Goal: Information Seeking & Learning: Learn about a topic

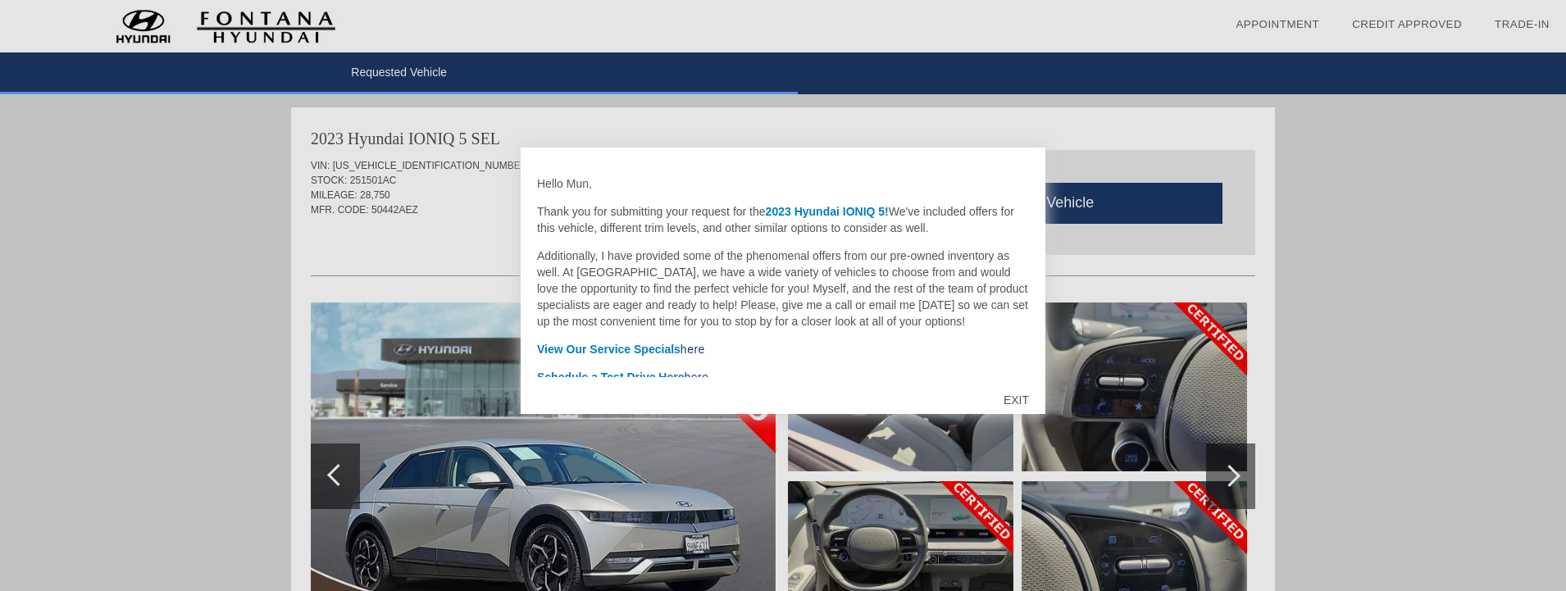
click at [1017, 398] on div "EXIT" at bounding box center [1016, 400] width 58 height 49
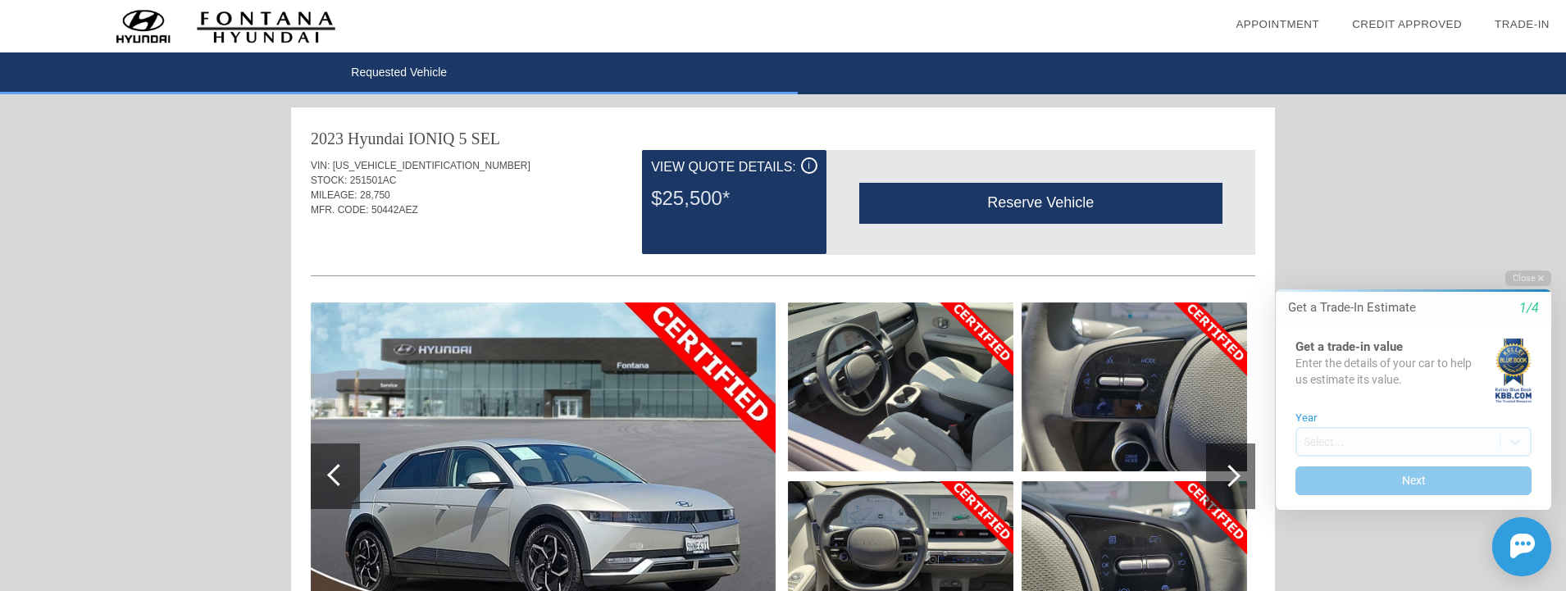
click at [811, 163] on div "i" at bounding box center [809, 165] width 16 height 16
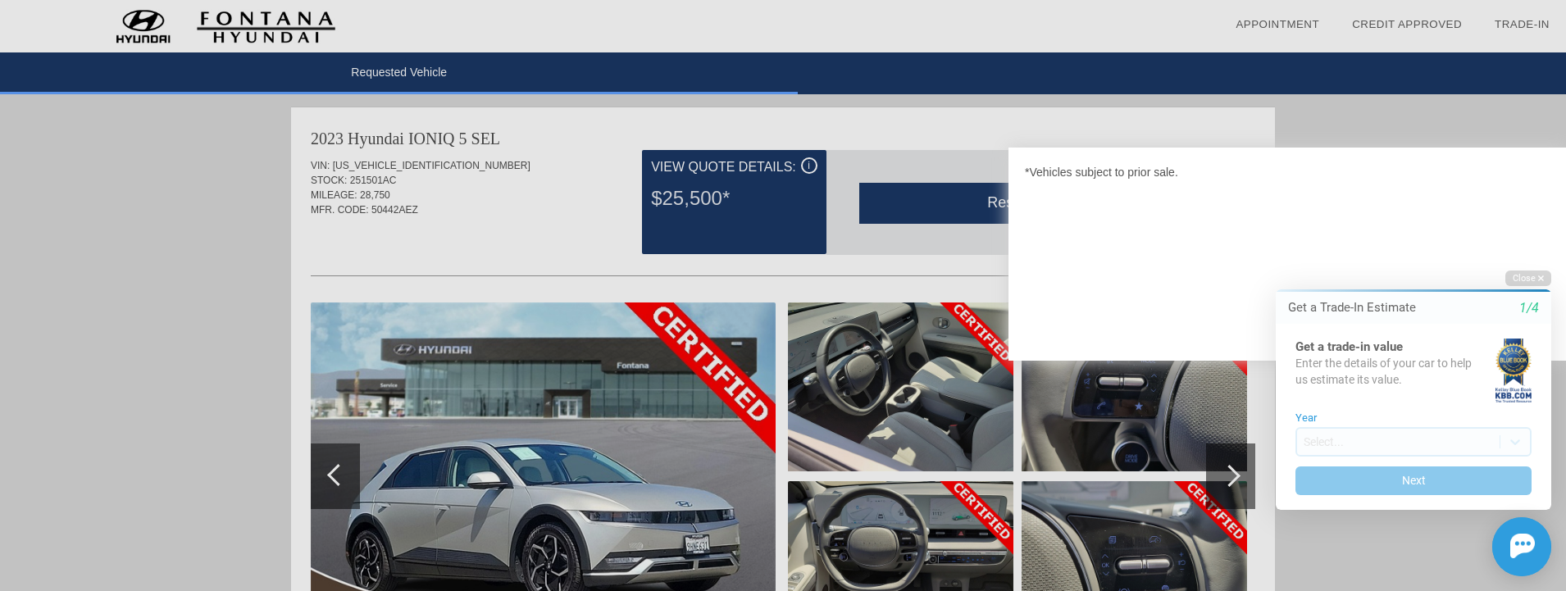
click at [811, 163] on div at bounding box center [783, 295] width 1566 height 591
click at [1536, 280] on button "Close" at bounding box center [1528, 279] width 46 height 16
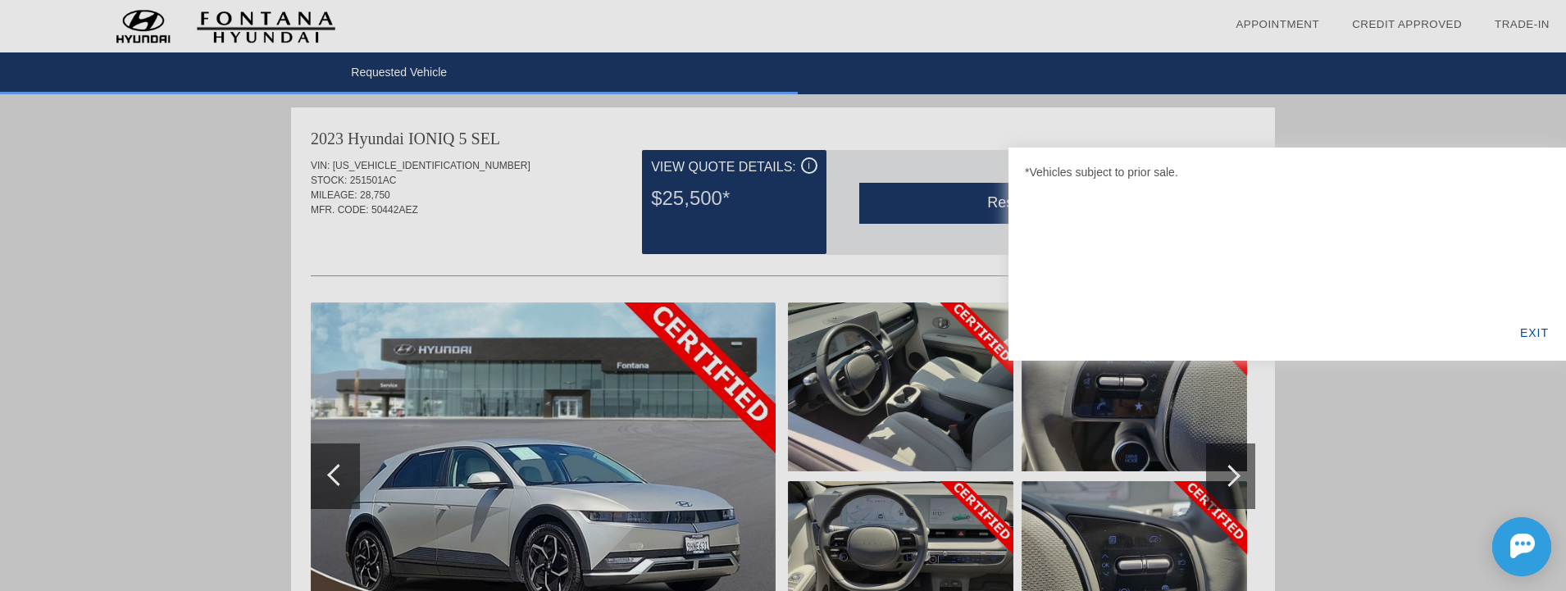
click at [1524, 339] on div "EXIT" at bounding box center [1534, 333] width 63 height 56
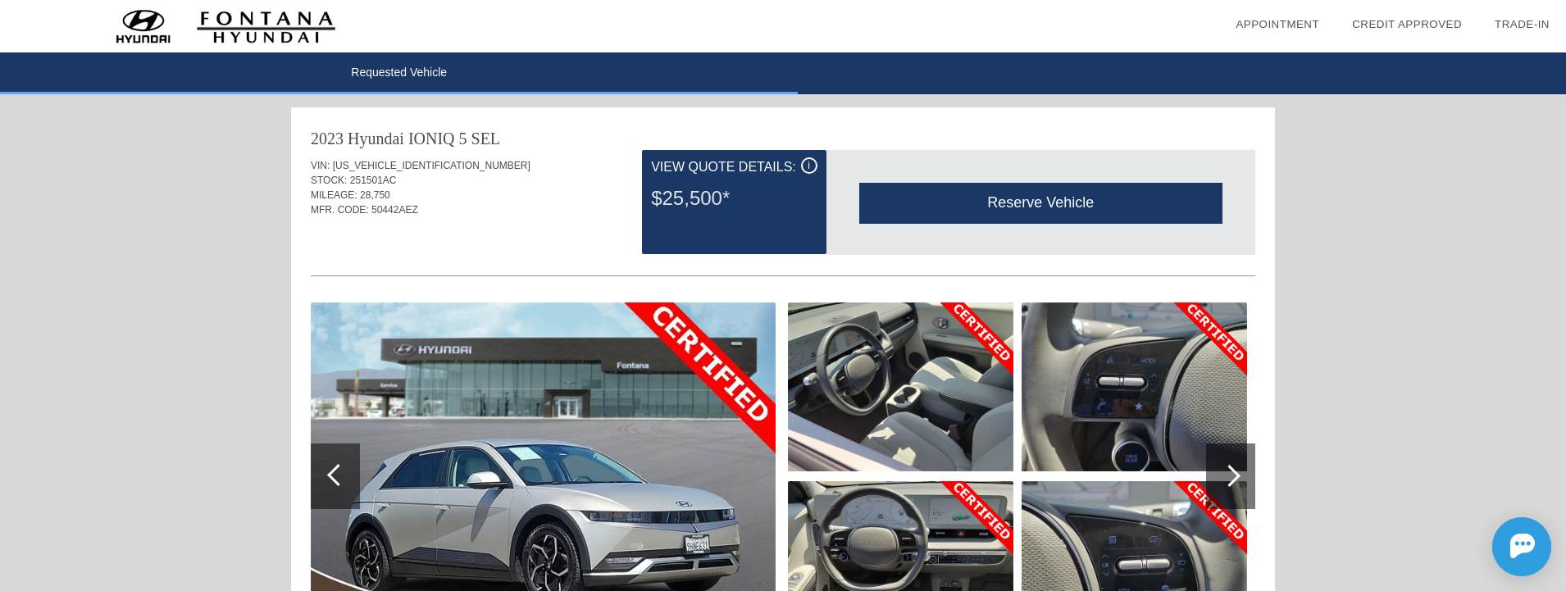
click at [729, 170] on div "View Quote Details:" at bounding box center [734, 167] width 166 height 20
click at [710, 195] on div "$25,500*" at bounding box center [734, 198] width 166 height 43
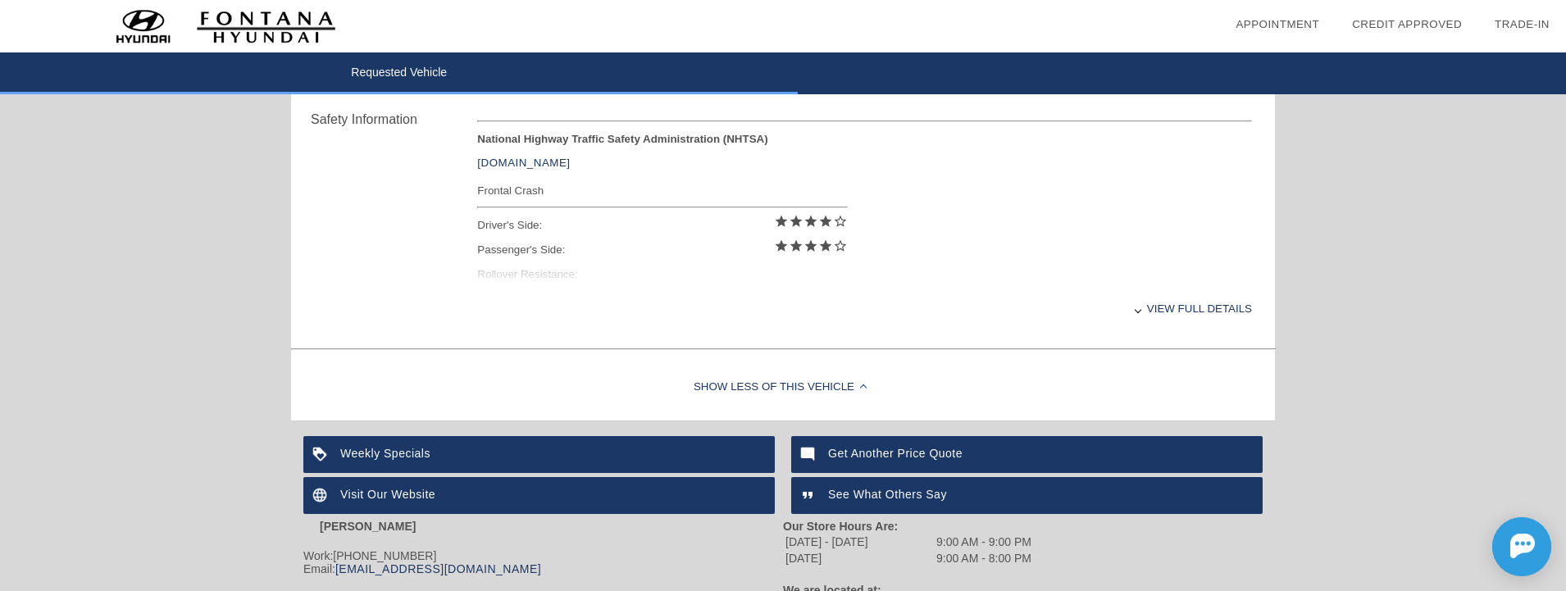
scroll to position [685, 0]
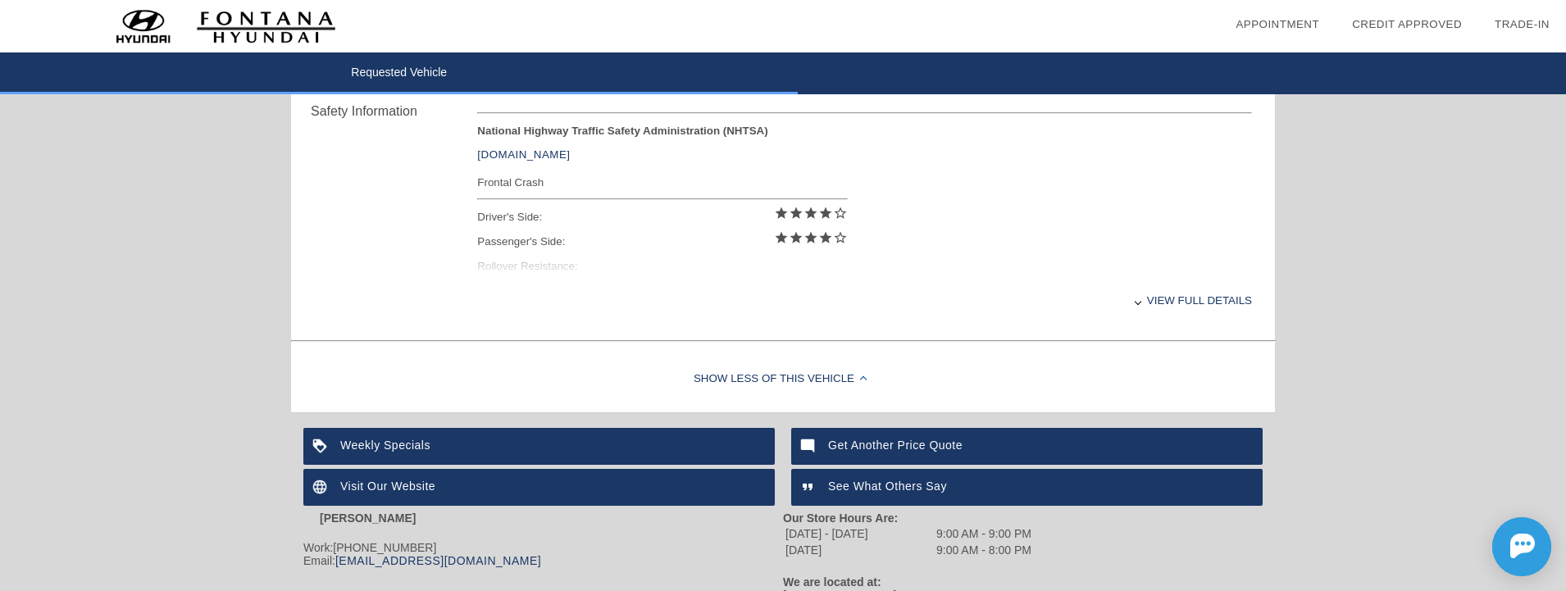
click at [1200, 303] on div "View full details" at bounding box center [864, 300] width 775 height 40
click at [1200, 303] on div "View less details" at bounding box center [864, 300] width 775 height 40
click at [1200, 303] on div "View full details" at bounding box center [864, 300] width 775 height 40
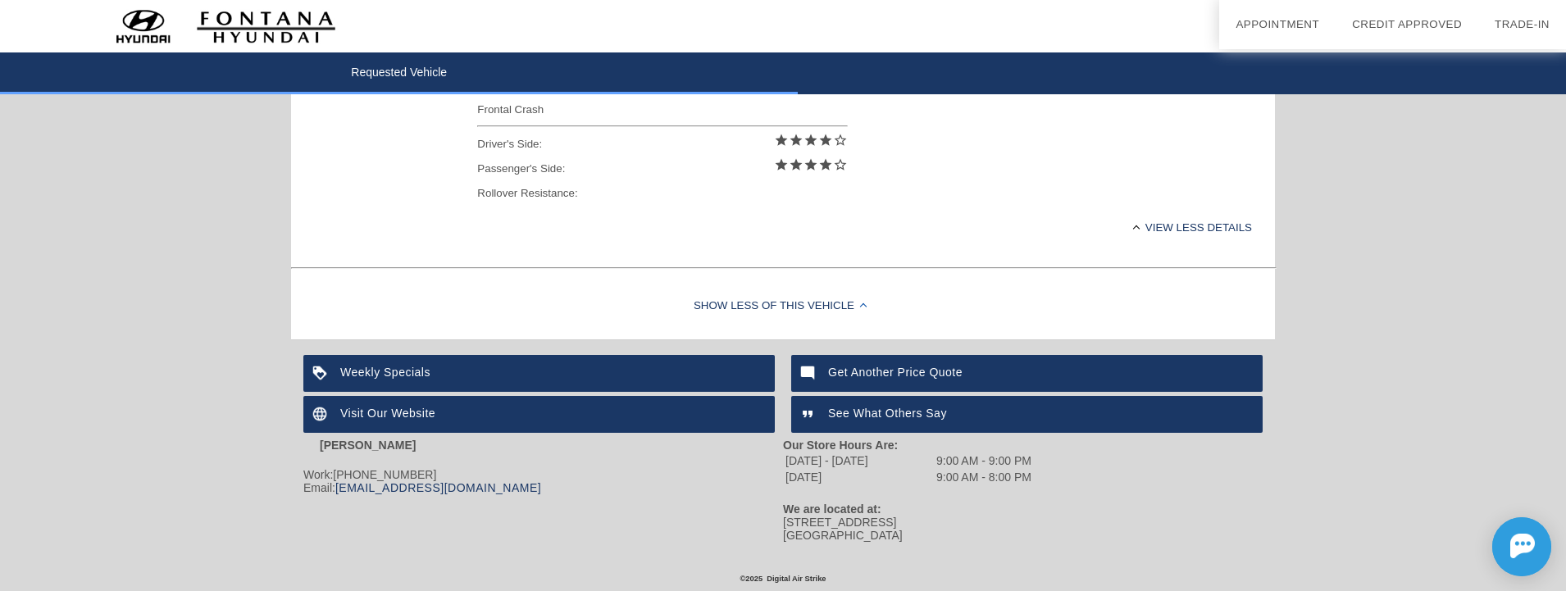
scroll to position [758, 0]
click at [366, 367] on div "Weekly Specials" at bounding box center [538, 373] width 471 height 37
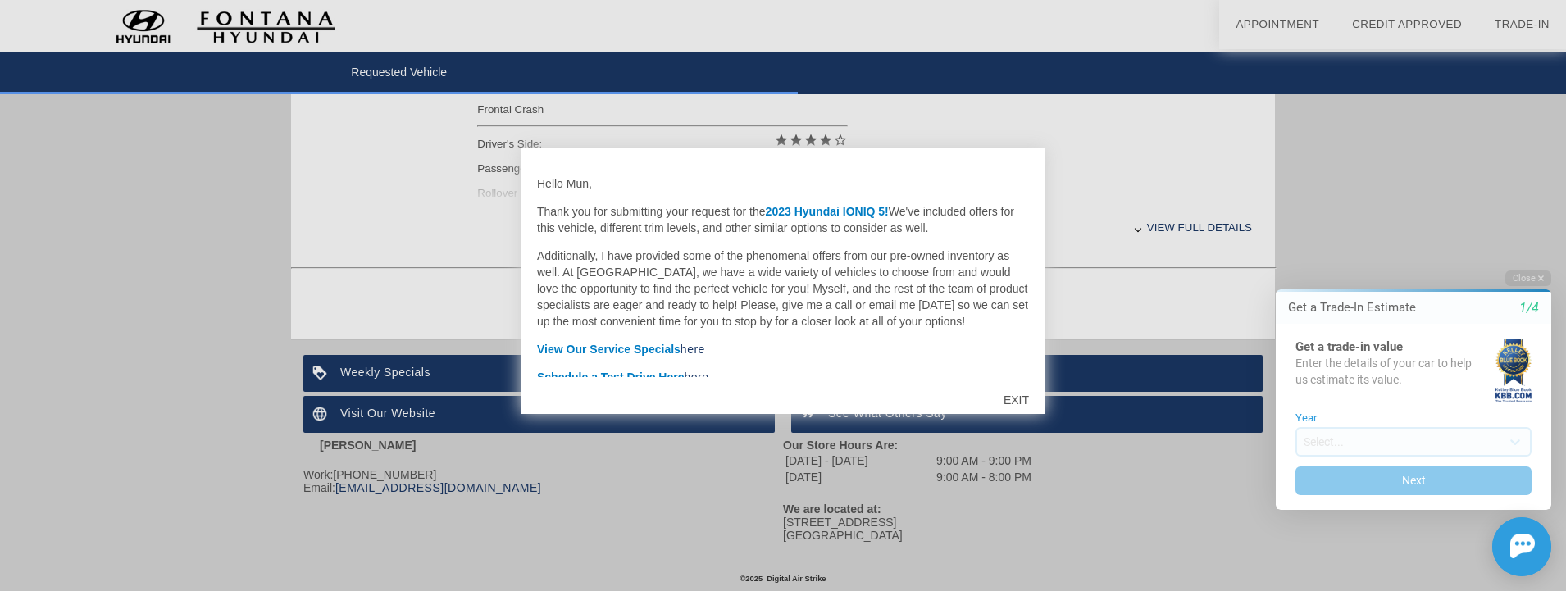
click at [322, 452] on div at bounding box center [783, 295] width 1566 height 591
drag, startPoint x: 332, startPoint y: 446, endPoint x: 418, endPoint y: 443, distance: 86.2
click at [418, 443] on div at bounding box center [783, 295] width 1566 height 591
click at [1011, 401] on div "EXIT" at bounding box center [1016, 400] width 58 height 49
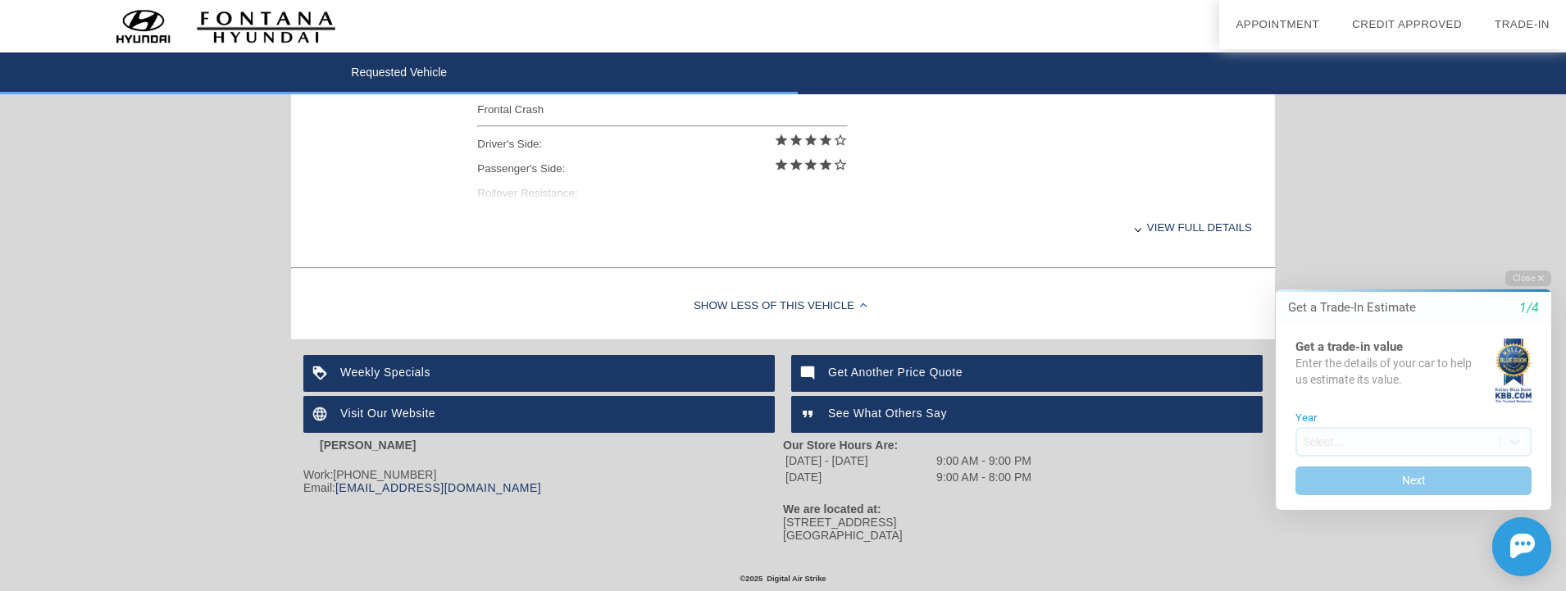
drag, startPoint x: 447, startPoint y: 446, endPoint x: 339, endPoint y: 444, distance: 108.2
click at [339, 444] on div "[PERSON_NAME]" at bounding box center [543, 445] width 480 height 13
copy strong "[PERSON_NAME]"
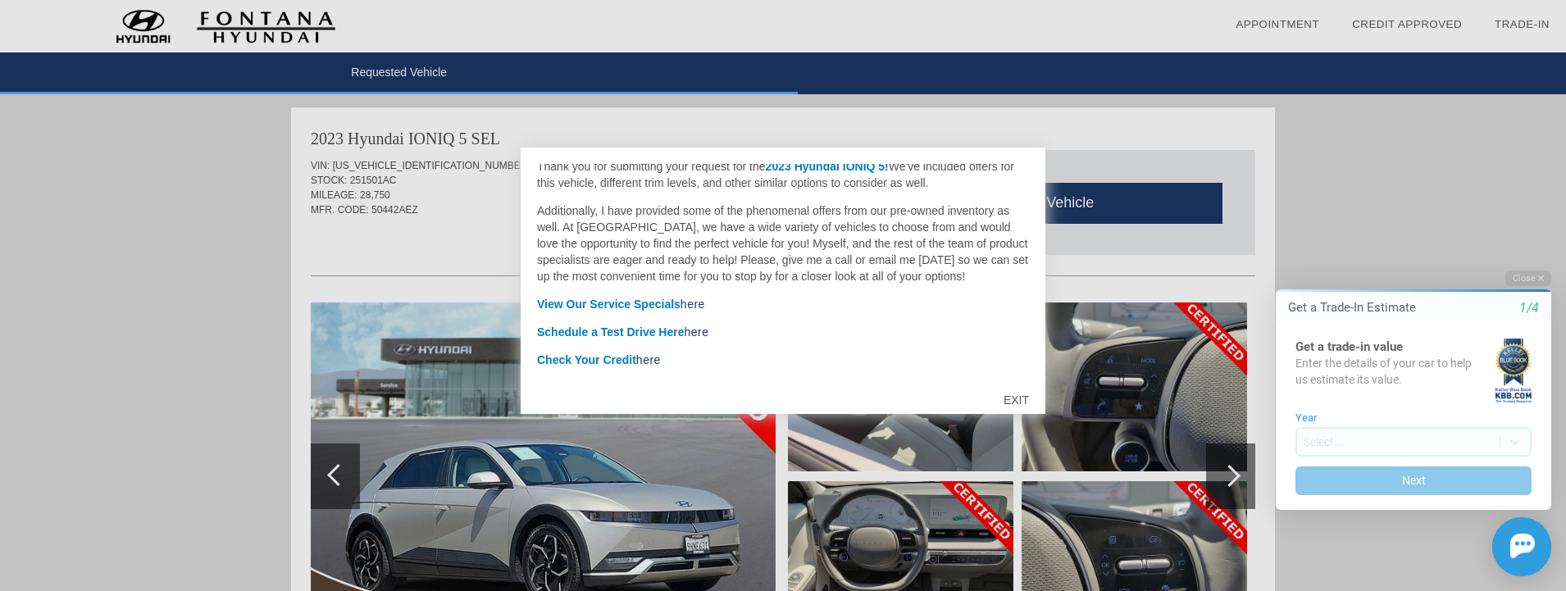
scroll to position [47, 0]
click at [1015, 402] on div "EXIT" at bounding box center [1016, 400] width 58 height 49
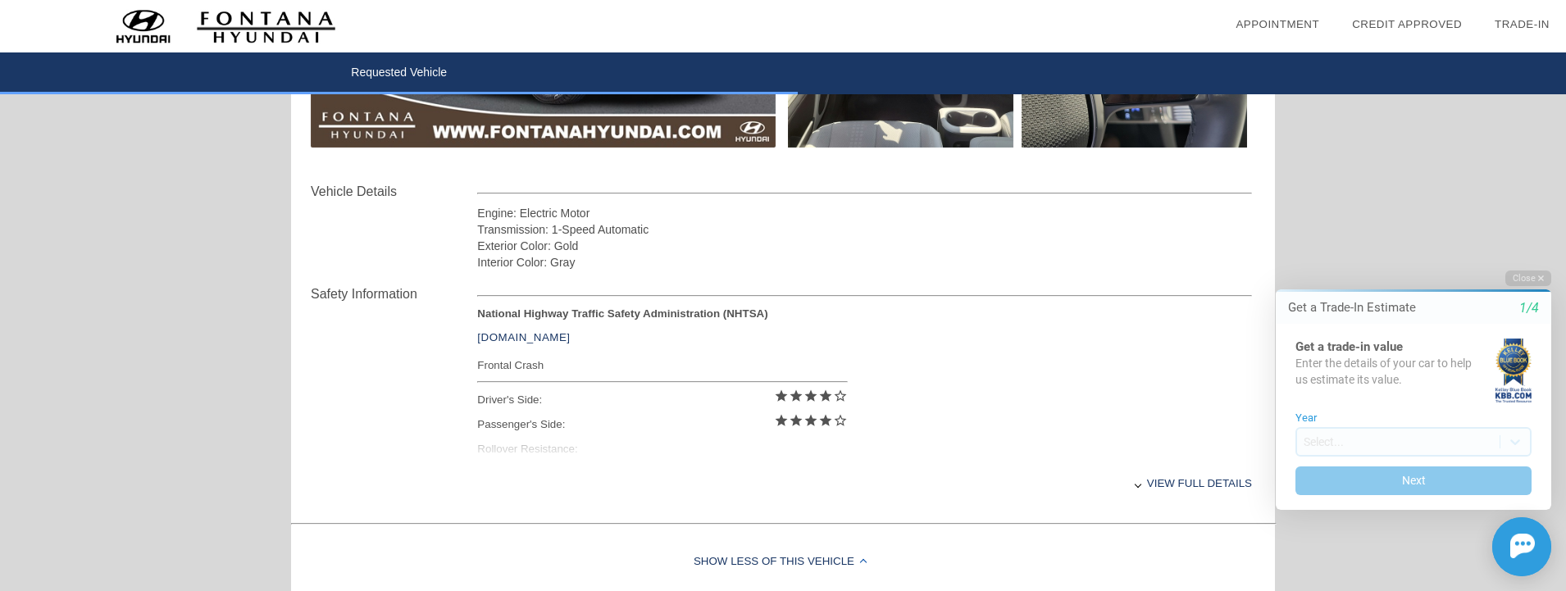
scroll to position [516, 0]
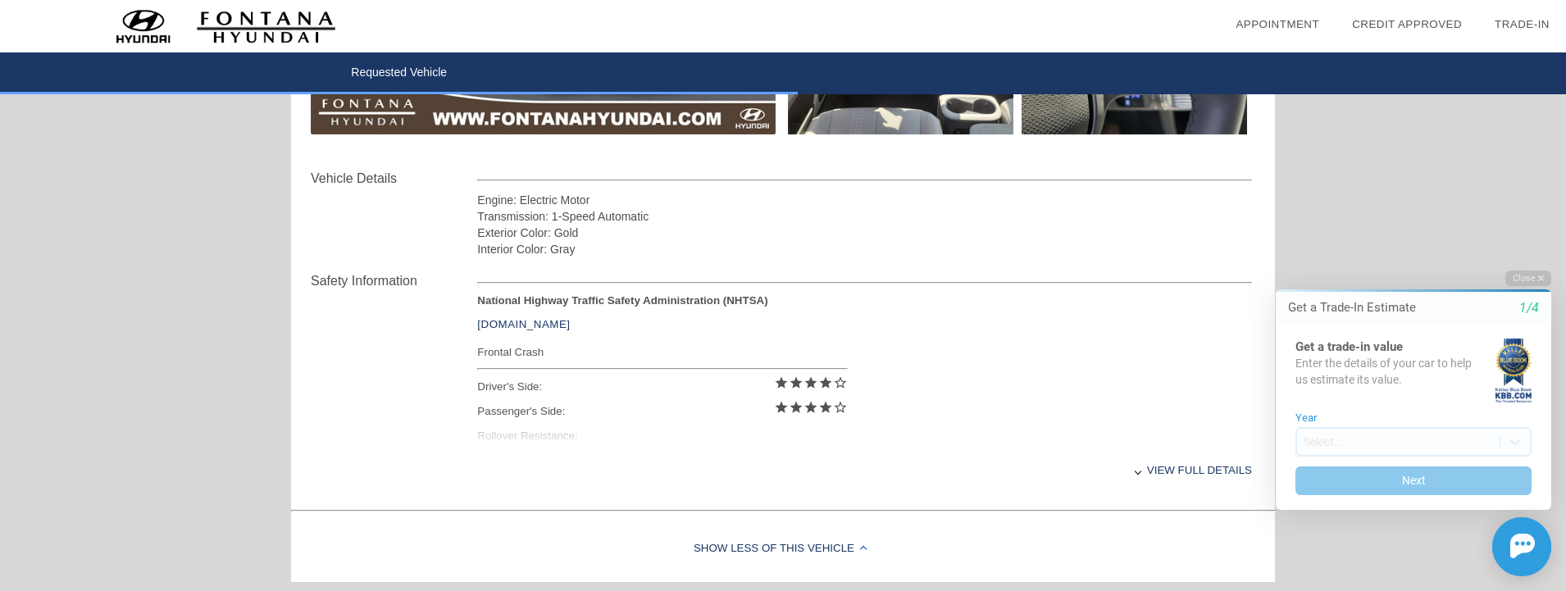
click at [1146, 479] on div "View full details" at bounding box center [864, 470] width 775 height 40
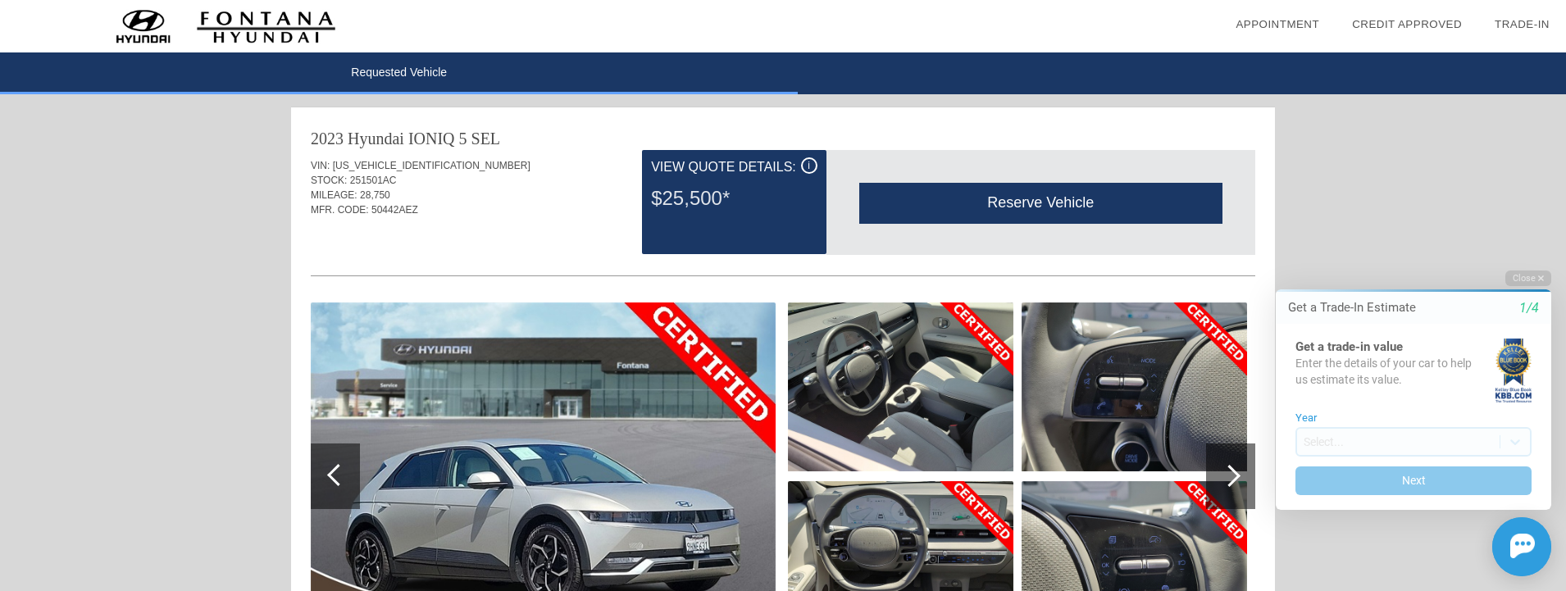
scroll to position [0, 0]
drag, startPoint x: 371, startPoint y: 211, endPoint x: 423, endPoint y: 210, distance: 51.7
click at [423, 210] on div "MFR. CODE: 50442AEZ" at bounding box center [783, 210] width 945 height 15
